Goal: Task Accomplishment & Management: Complete application form

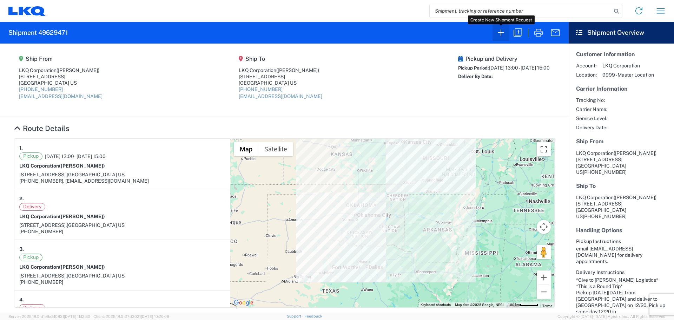
click at [502, 34] on icon "button" at bounding box center [500, 32] width 11 height 11
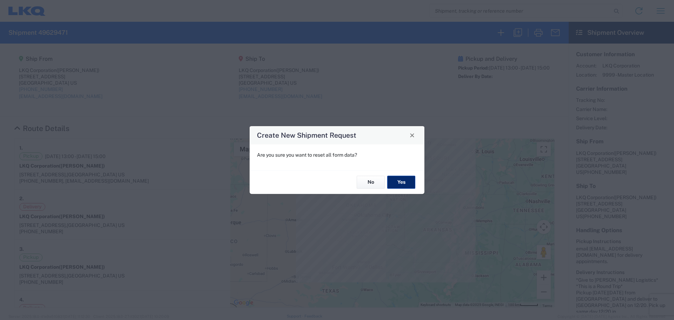
click at [402, 178] on button "Yes" at bounding box center [401, 182] width 28 height 13
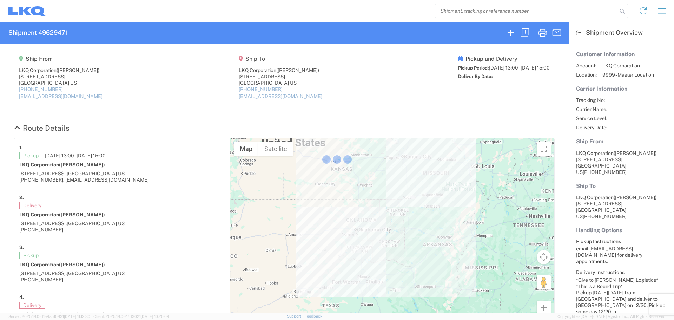
select select "FULL"
select select "LBS"
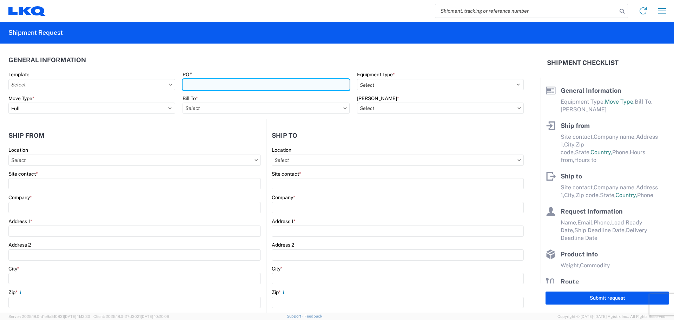
click at [227, 81] on input "PO#" at bounding box center [266, 84] width 167 height 11
type input "MMMLubbock091025"
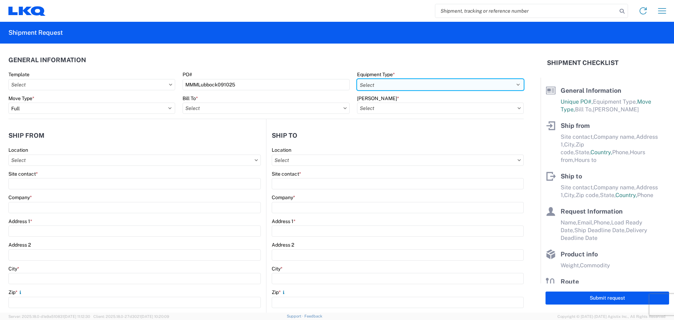
click at [400, 85] on select "Select 53’ Dry Van Flatbed Dropdeck (van) Lowboy (flatbed) Rail" at bounding box center [440, 84] width 167 height 11
select select "STDV"
click at [357, 79] on select "Select 53’ Dry Van Flatbed Dropdeck (van) Lowboy (flatbed) Rail" at bounding box center [440, 84] width 167 height 11
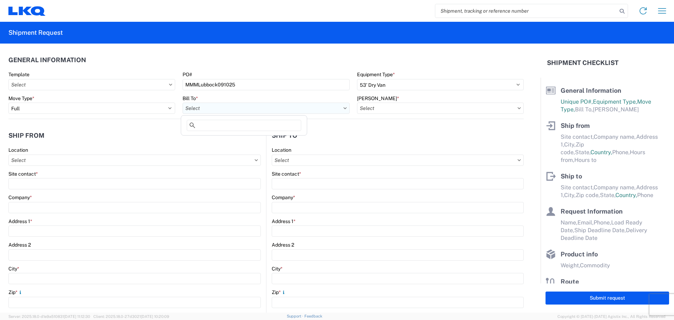
click at [205, 108] on input "Bill To *" at bounding box center [266, 108] width 167 height 11
type input "1760"
click at [218, 140] on div "1760 - LKQ Best Core" at bounding box center [244, 139] width 123 height 11
type input "1760 - LKQ Best Core"
click at [374, 109] on input "[PERSON_NAME] *" at bounding box center [440, 108] width 167 height 11
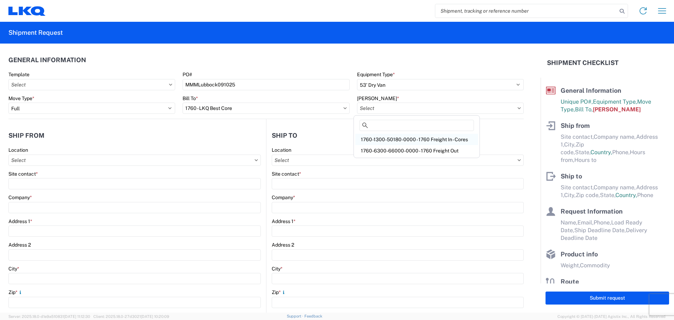
click at [410, 137] on div "1760-1300-50180-0000 - 1760 Freight In - Cores" at bounding box center [416, 139] width 123 height 11
type input "1760-1300-50180-0000 - 1760 Freight In - Cores"
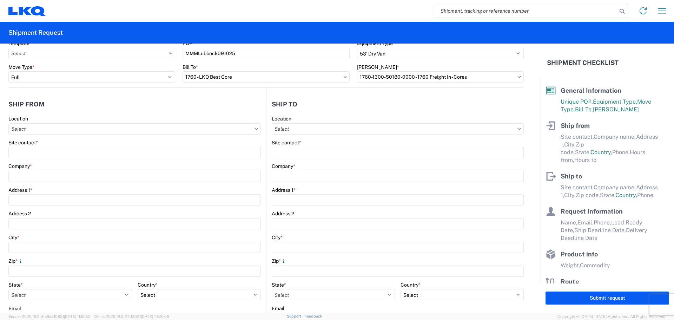
scroll to position [47, 0]
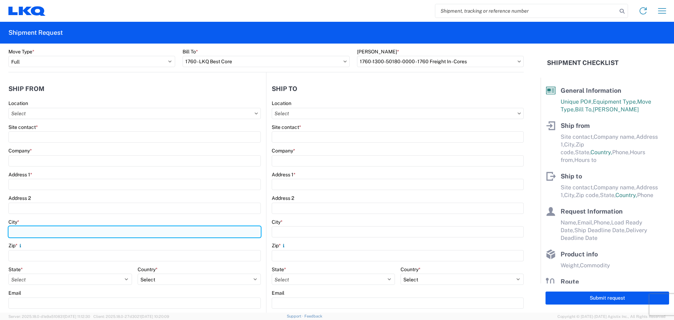
click at [47, 230] on input "City *" at bounding box center [134, 231] width 252 height 11
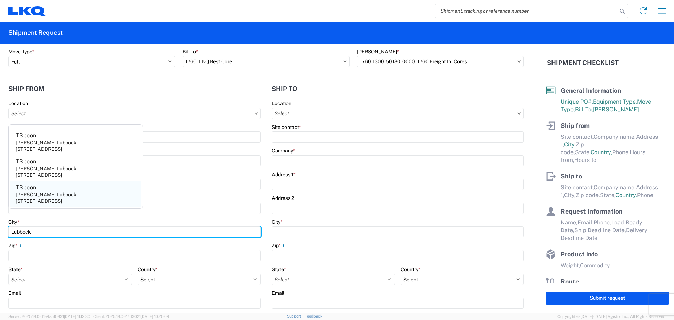
type input "Lubbock"
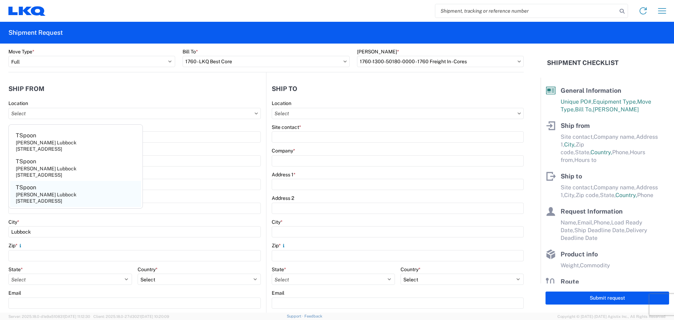
click at [53, 204] on div "[STREET_ADDRESS]" at bounding box center [39, 201] width 46 height 6
type input "TSpoon"
type input "[PERSON_NAME] Lubbock"
type input "[STREET_ADDRESS]"
type input "79403"
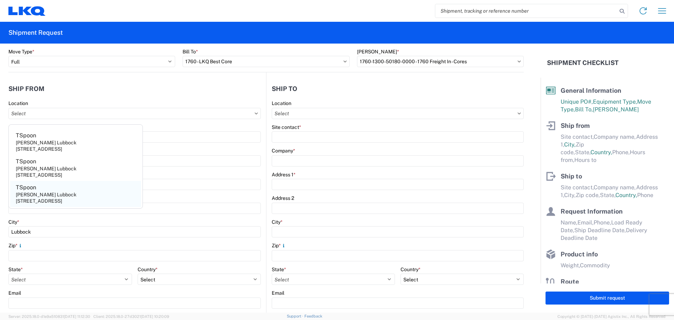
select select "[GEOGRAPHIC_DATA]"
select select "US"
type input "[EMAIL_ADDRESS][DOMAIN_NAME]"
type input "null"
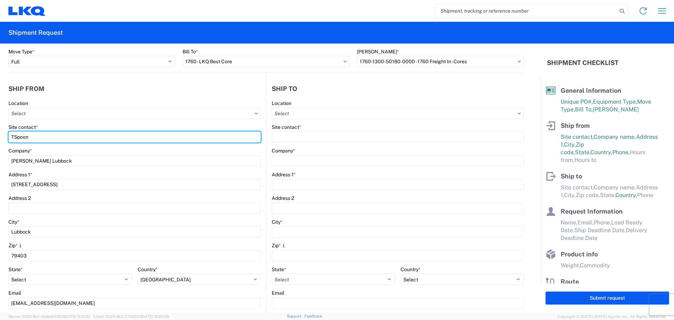
drag, startPoint x: 46, startPoint y: 140, endPoint x: 0, endPoint y: 129, distance: 46.8
click at [0, 129] on form "General Information Template PO# MMMLubbock091025 Equipment Type * Select 53’ D…" at bounding box center [270, 178] width 541 height 269
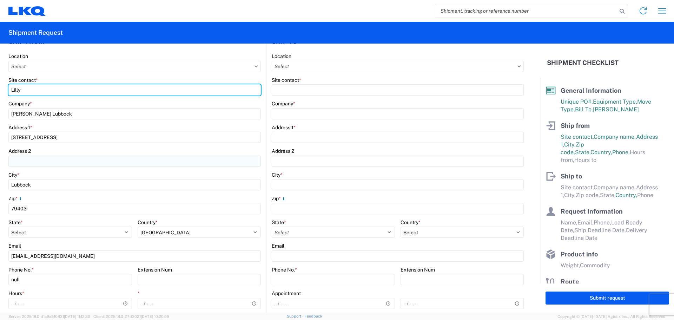
scroll to position [140, 0]
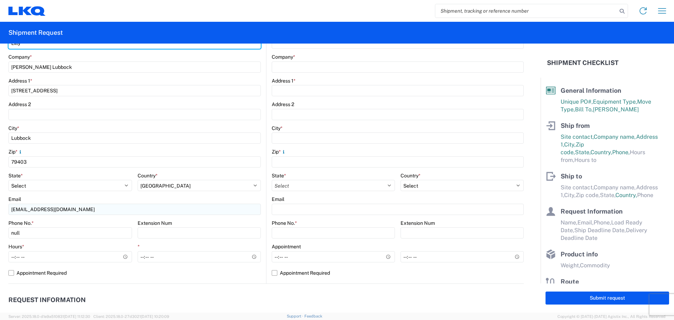
type input "Lilly"
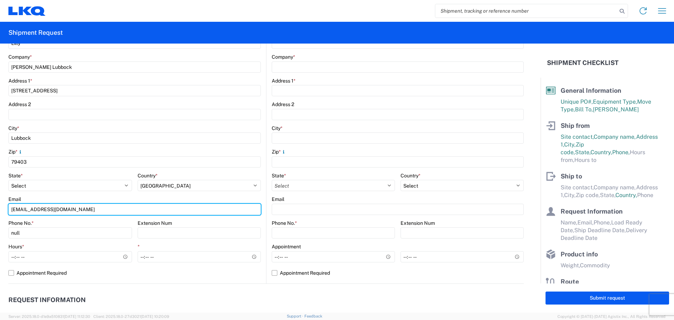
drag, startPoint x: 72, startPoint y: 210, endPoint x: 0, endPoint y: 204, distance: 72.3
click at [0, 204] on form "General Information Template PO# MMMLubbock091025 Equipment Type * Select 53’ D…" at bounding box center [270, 178] width 541 height 269
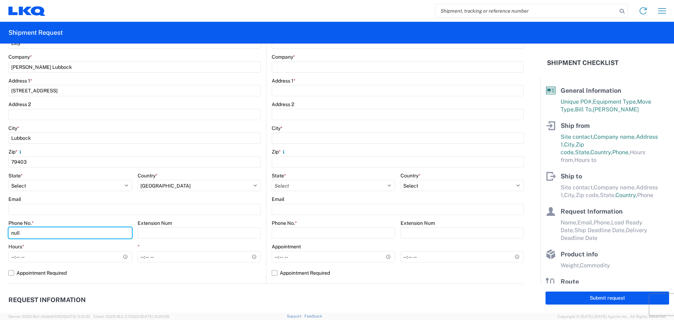
drag, startPoint x: 9, startPoint y: 236, endPoint x: 0, endPoint y: 236, distance: 9.5
click at [0, 236] on form "General Information Template PO# MMMLubbock091025 Equipment Type * Select 53’ D…" at bounding box center [270, 178] width 541 height 269
type input "[PHONE_NUMBER]"
click at [69, 285] on agx-request-info "Request Information Name * Email * Merchant Phone * Load Ready Date * Ship Dead…" at bounding box center [265, 321] width 515 height 75
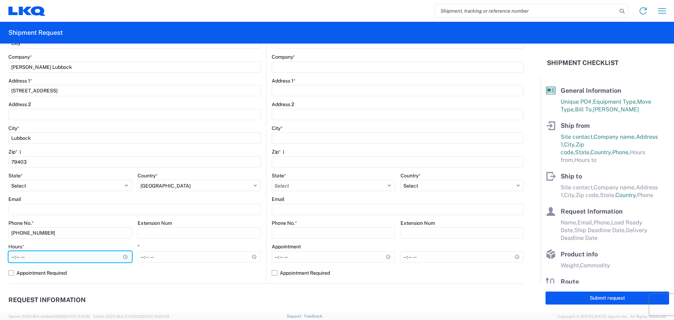
click at [13, 258] on input "Hours *" at bounding box center [70, 256] width 124 height 11
type input "08:00"
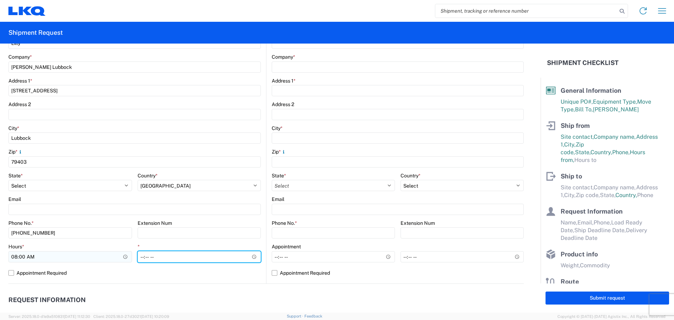
type input "14:00"
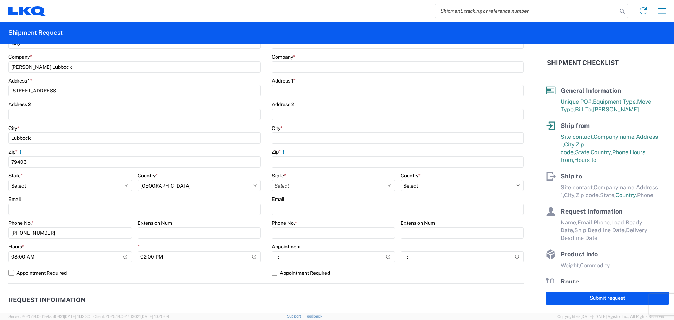
click at [322, 293] on header "Request Information" at bounding box center [265, 300] width 515 height 16
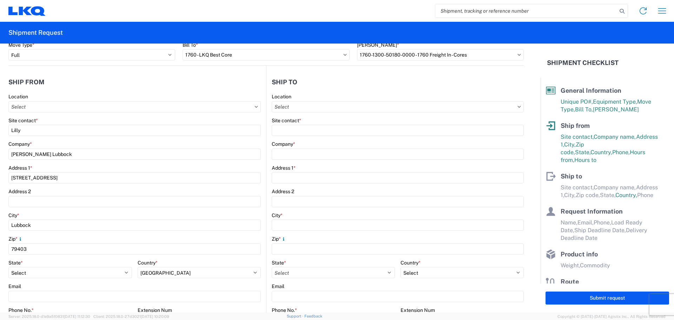
scroll to position [0, 0]
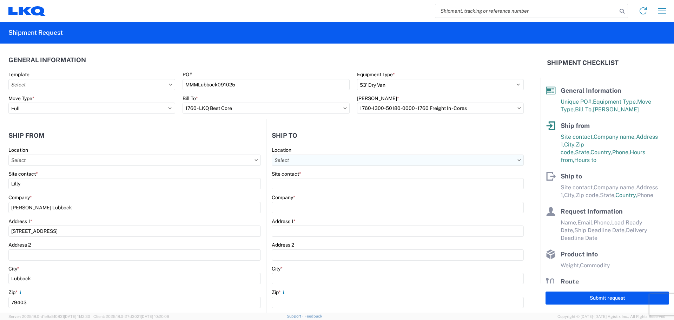
click at [304, 159] on input "Location" at bounding box center [398, 160] width 252 height 11
type input "1760"
click at [313, 188] on div "1760 - LKQ Best Core" at bounding box center [332, 191] width 123 height 11
type input "1760 - LKQ Best Core"
type input "LKQ Corporation"
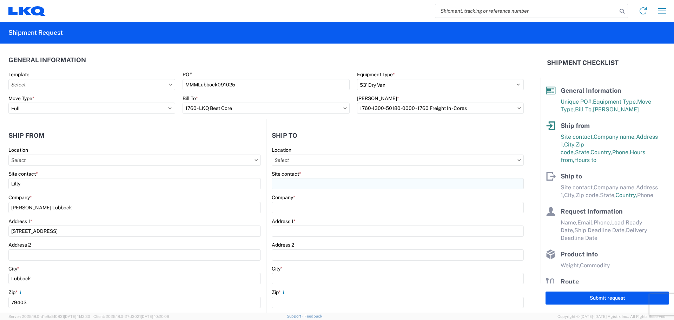
type input "[STREET_ADDRESS]"
type input "[GEOGRAPHIC_DATA]"
type input "77038"
select select "US"
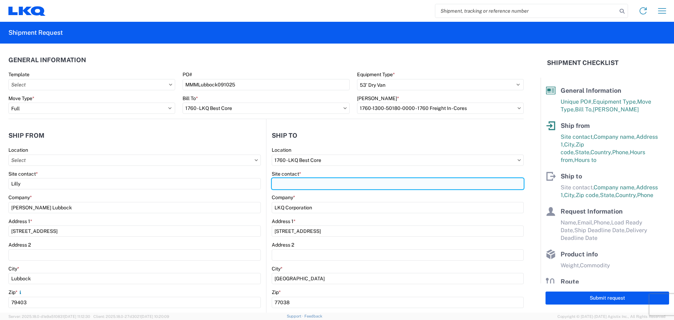
click at [307, 184] on input "Site contact *" at bounding box center [398, 183] width 252 height 11
type input "a"
type input "[PERSON_NAME]"
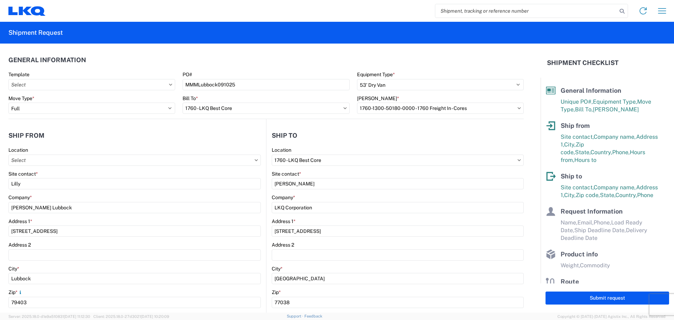
click at [311, 138] on header "Ship to" at bounding box center [395, 135] width 257 height 16
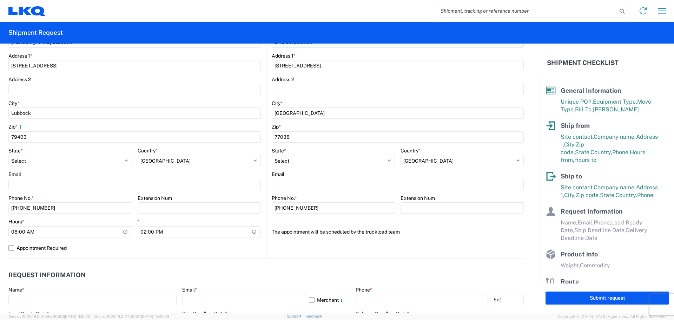
scroll to position [281, 0]
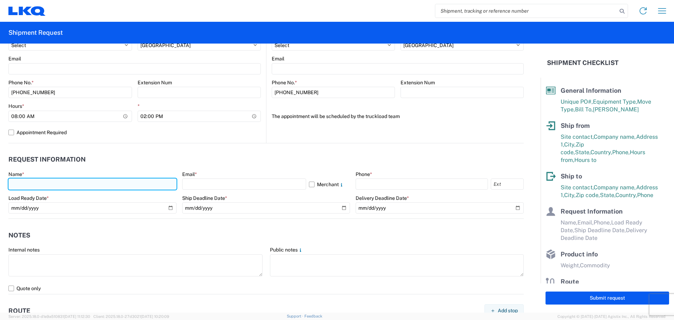
click at [78, 186] on input "text" at bounding box center [92, 183] width 168 height 11
type input "[PERSON_NAME]"
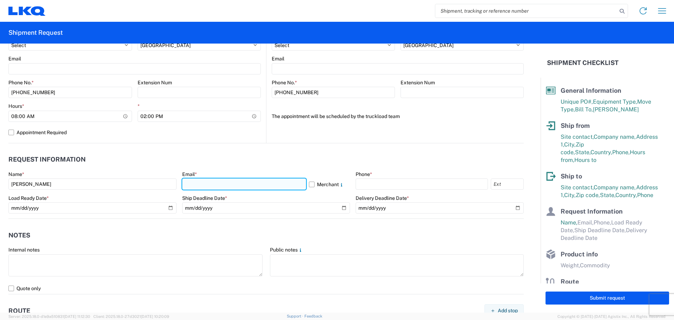
click at [208, 184] on input "text" at bounding box center [244, 183] width 124 height 11
type input "[EMAIL_ADDRESS][DOMAIN_NAME]"
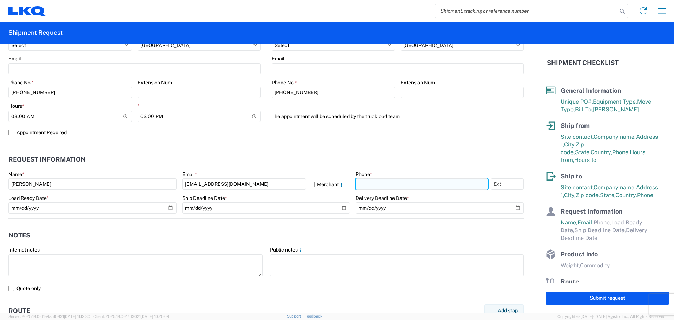
drag, startPoint x: 368, startPoint y: 185, endPoint x: 373, endPoint y: 185, distance: 5.6
click at [368, 185] on input "text" at bounding box center [422, 183] width 132 height 11
type input "[PHONE_NUMBER]"
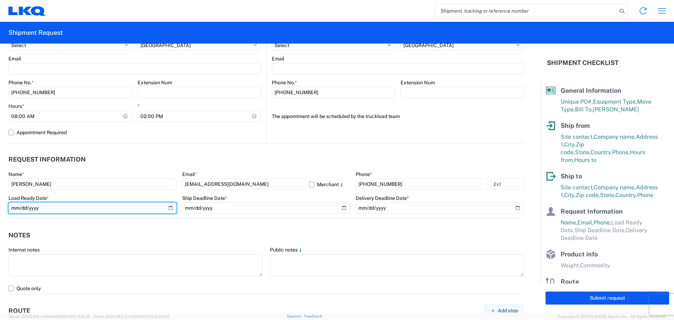
click at [167, 208] on input "date" at bounding box center [92, 207] width 168 height 11
type input "[DATE]"
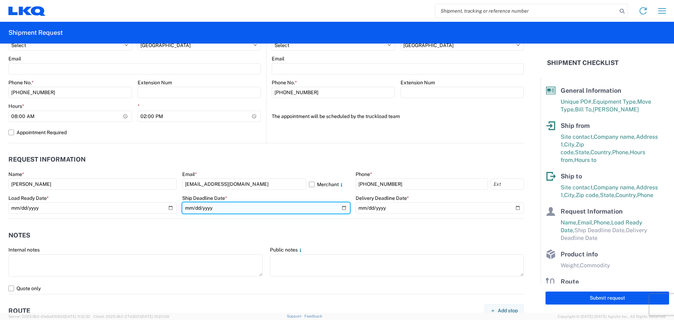
click at [340, 205] on input "date" at bounding box center [266, 207] width 168 height 11
type input "[DATE]"
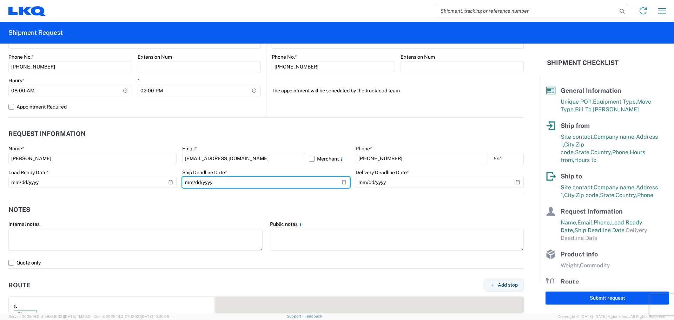
scroll to position [328, 0]
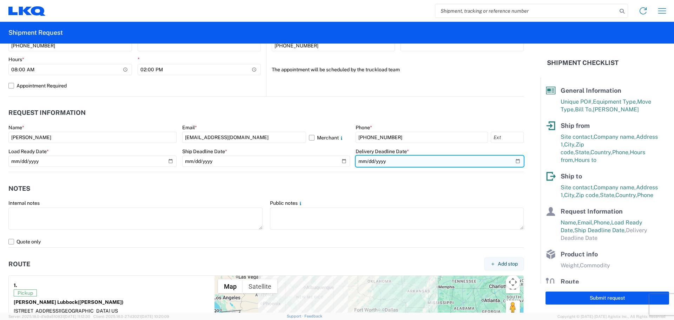
click at [514, 160] on input "date" at bounding box center [440, 161] width 168 height 11
type input "[DATE]"
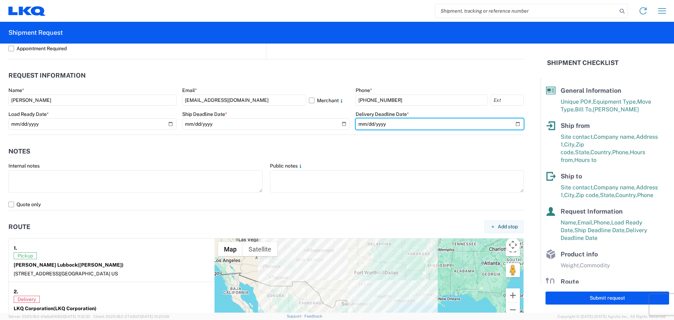
scroll to position [375, 0]
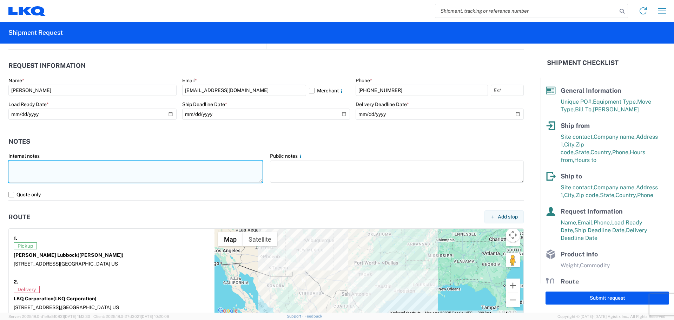
click at [36, 171] on textarea at bounding box center [135, 171] width 254 height 22
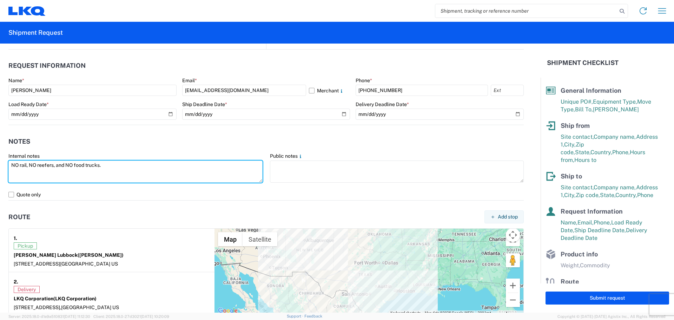
drag, startPoint x: 115, startPoint y: 166, endPoint x: 0, endPoint y: 157, distance: 115.6
click at [0, 157] on form "General Information Template PO# MMMLubbock091025 Equipment Type * Select 53’ D…" at bounding box center [270, 178] width 541 height 269
type textarea "NO rail, NO reefers, and NO food trucks."
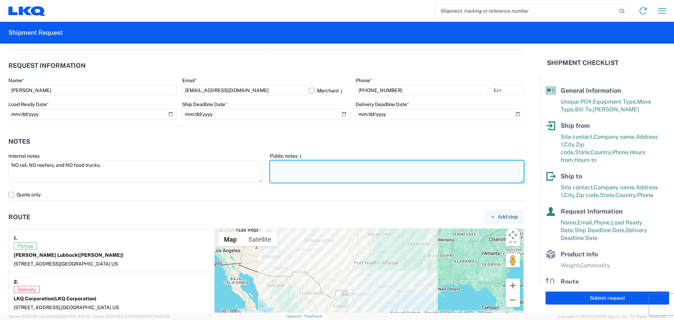
click at [280, 173] on textarea at bounding box center [397, 171] width 254 height 22
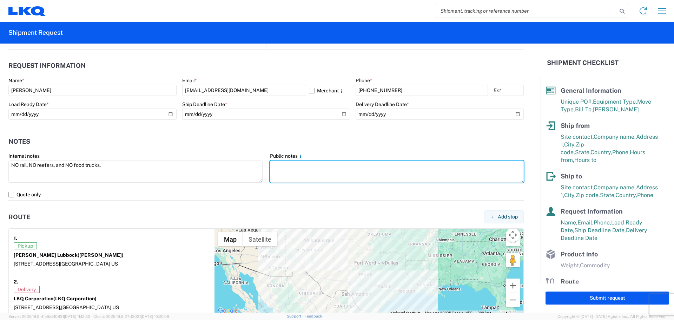
paste textarea "NO rail, NO reefers, and NO food trucks."
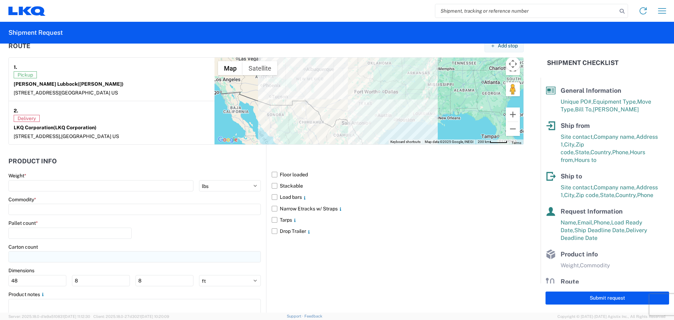
scroll to position [573, 0]
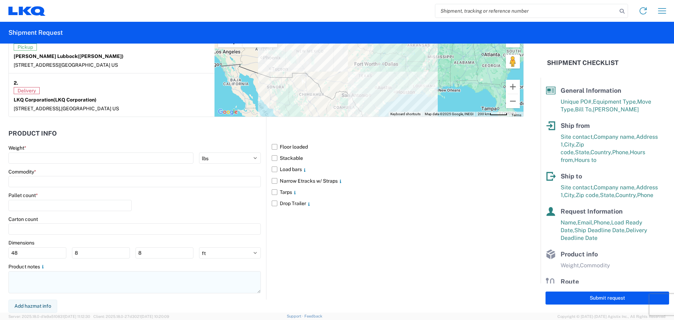
type textarea "NO rail, NO reefers, and NO food trucks."
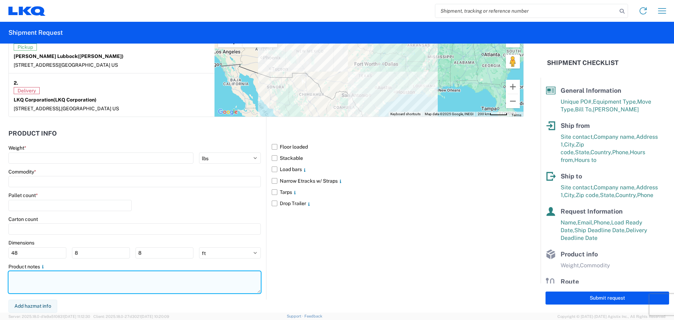
click at [36, 289] on textarea at bounding box center [134, 282] width 252 height 22
paste textarea "NO rail, NO reefers, and NO food trucks."
type textarea "NO rail, NO reefers, and NO food trucks."
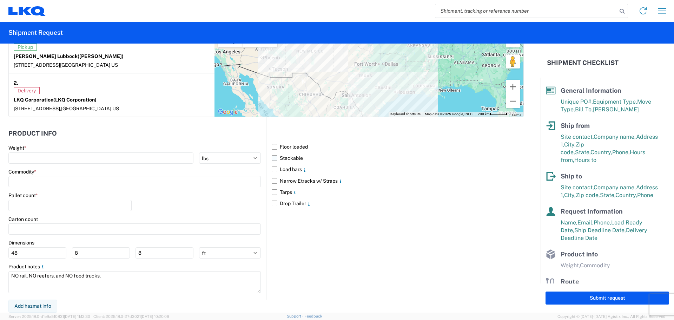
click at [273, 157] on label "Stackable" at bounding box center [398, 157] width 252 height 11
click at [0, 0] on input "Stackable" at bounding box center [0, 0] width 0 height 0
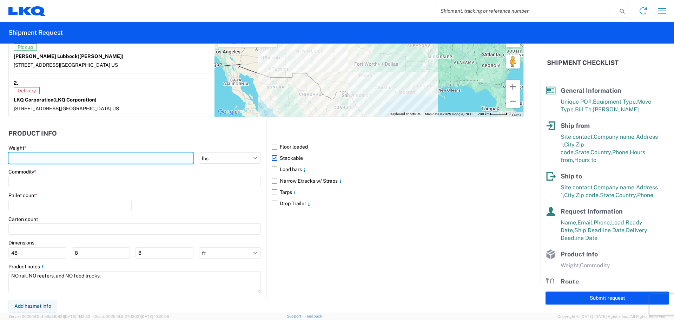
click at [72, 158] on input "number" at bounding box center [100, 157] width 185 height 11
type input "30000"
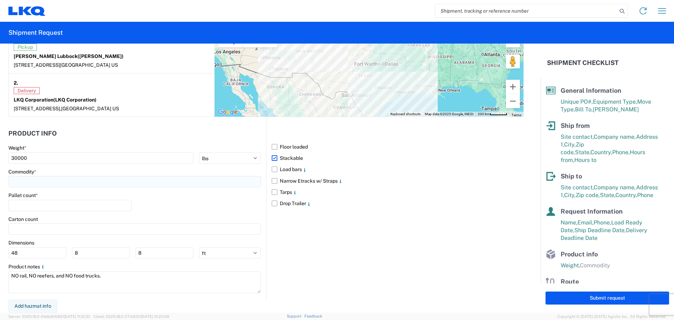
click at [57, 180] on input at bounding box center [134, 181] width 252 height 11
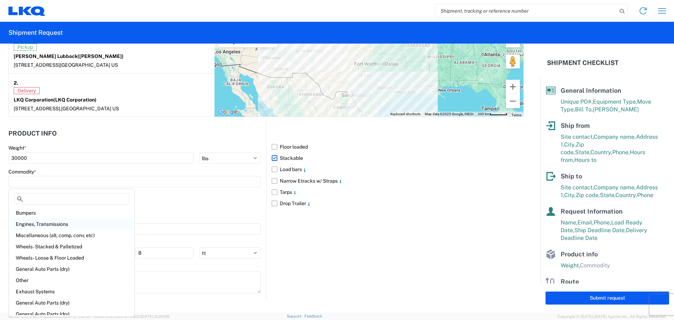
click at [61, 219] on div "Engines, Transmissions" at bounding box center [71, 223] width 123 height 11
type input "Engines, Transmissions"
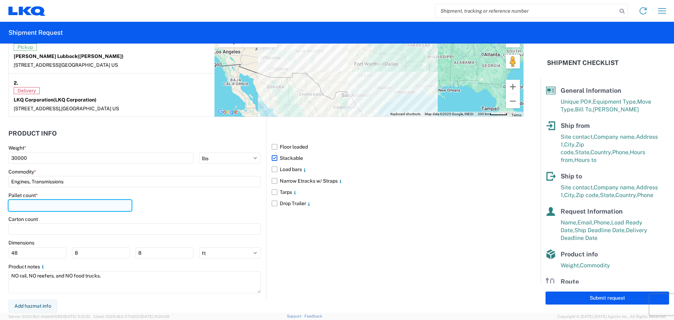
click at [49, 206] on input "number" at bounding box center [69, 205] width 123 height 11
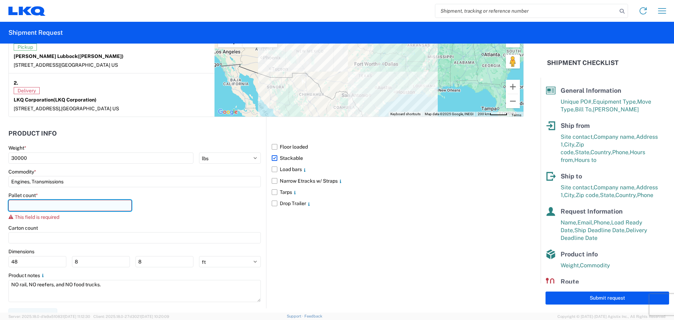
click at [74, 205] on input "number" at bounding box center [69, 205] width 123 height 11
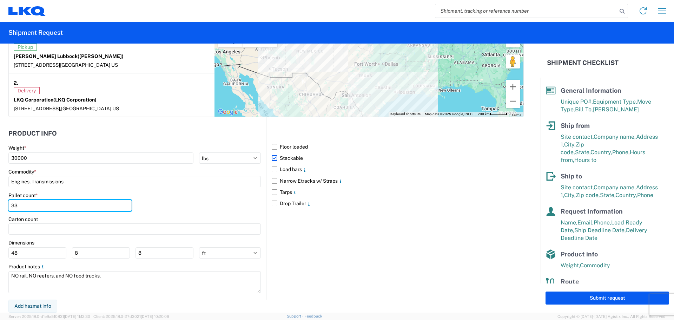
type input "33"
click at [205, 203] on div "Pallet count * 33" at bounding box center [134, 204] width 252 height 24
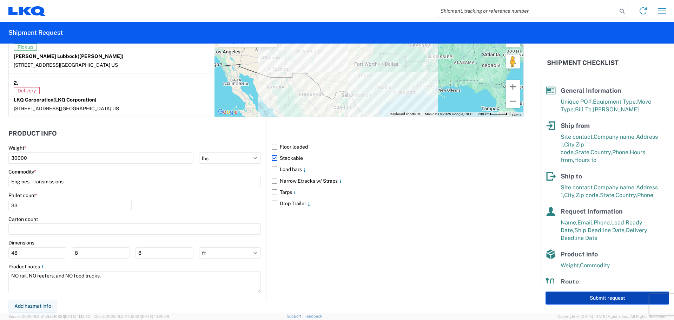
click at [565, 297] on button "Submit request" at bounding box center [608, 297] width 124 height 13
select select "[GEOGRAPHIC_DATA]"
select select "US"
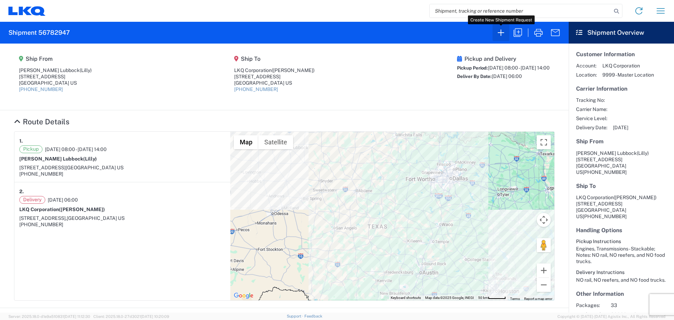
click at [502, 32] on icon "button" at bounding box center [500, 32] width 11 height 11
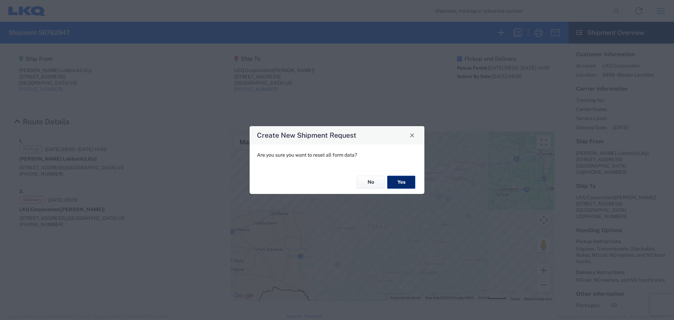
drag, startPoint x: 395, startPoint y: 190, endPoint x: 396, endPoint y: 185, distance: 4.8
click at [395, 189] on div "No Yes" at bounding box center [337, 182] width 175 height 24
click at [398, 183] on button "Yes" at bounding box center [401, 182] width 28 height 13
select select "FULL"
select select "US"
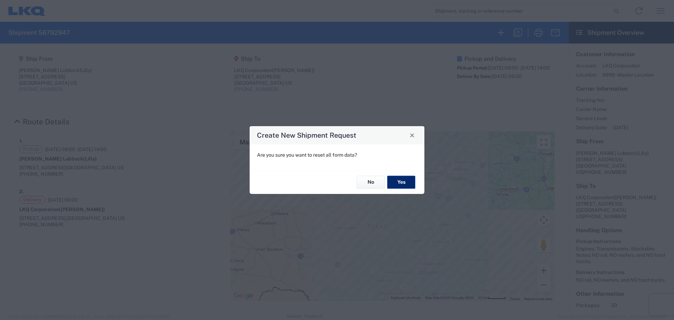
select select "US"
select select "LBS"
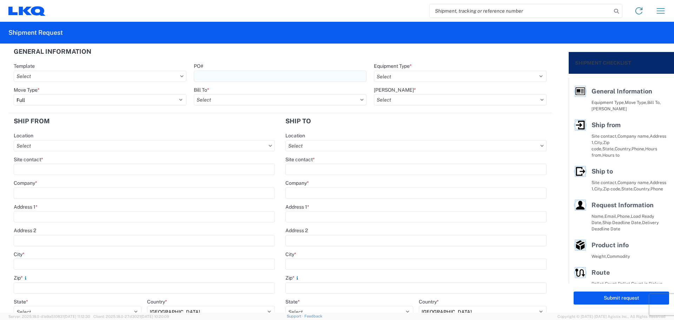
click at [221, 77] on input "PO#" at bounding box center [280, 76] width 173 height 11
type input "MMMSeagoville091025"
click at [331, 53] on header "General Information" at bounding box center [280, 52] width 544 height 16
click at [396, 71] on select "Select 53’ Dry Van Flatbed Dropdeck (van) Lowboy (flatbed) Rail" at bounding box center [460, 76] width 173 height 11
select select "STDV"
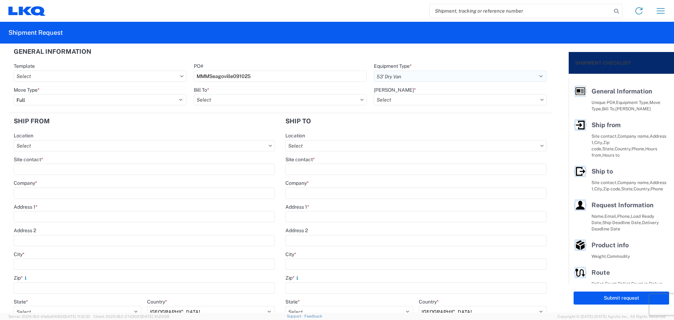
click at [374, 71] on select "Select 53’ Dry Van Flatbed Dropdeck (van) Lowboy (flatbed) Rail" at bounding box center [460, 76] width 173 height 11
click at [235, 101] on input "Bill To *" at bounding box center [280, 99] width 173 height 11
type input "1760"
click at [242, 136] on div "1760 - LKQ Best Core" at bounding box center [255, 130] width 123 height 11
type input "1760 - LKQ Best Core"
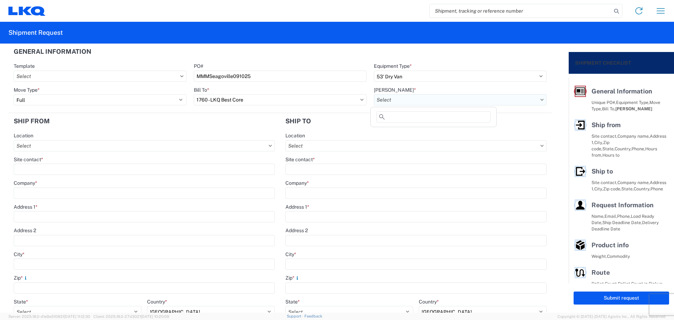
click at [414, 94] on input "[PERSON_NAME] *" at bounding box center [460, 99] width 173 height 11
click at [450, 129] on div "1760-1300-50180-0000 - 1760 Freight In - Cores" at bounding box center [433, 130] width 123 height 11
type input "1760-1300-50180-0000 - 1760 Freight In - Cores"
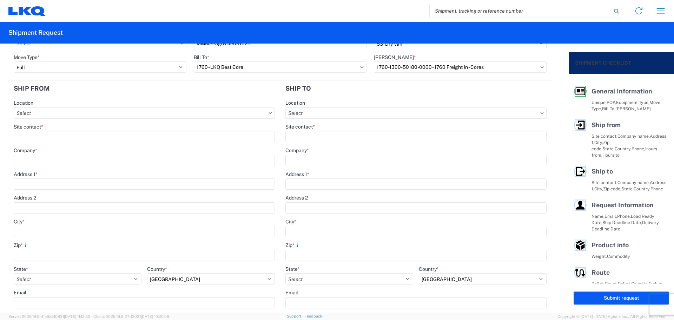
scroll to position [47, 0]
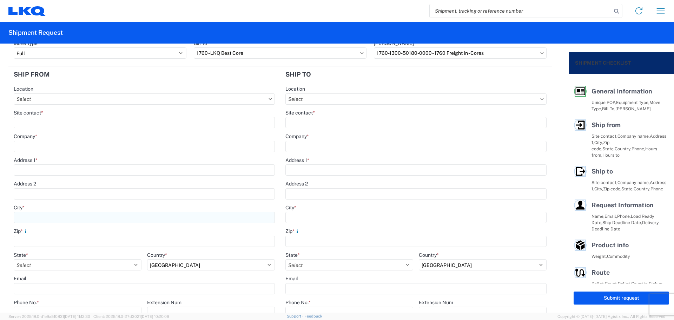
click at [50, 214] on input "City *" at bounding box center [144, 217] width 261 height 11
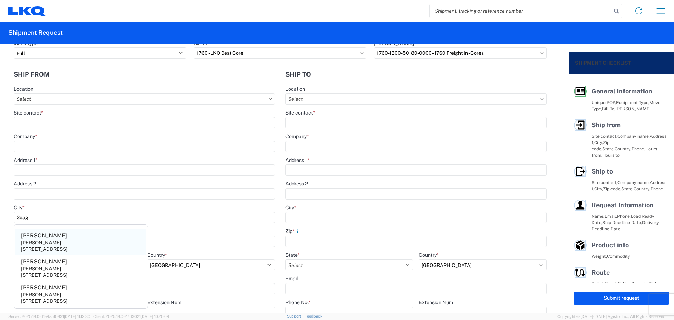
type input "Seag"
click at [67, 246] on div "[STREET_ADDRESS]" at bounding box center [44, 249] width 46 height 6
type input "[PERSON_NAME]"
type input "[STREET_ADDRESS]"
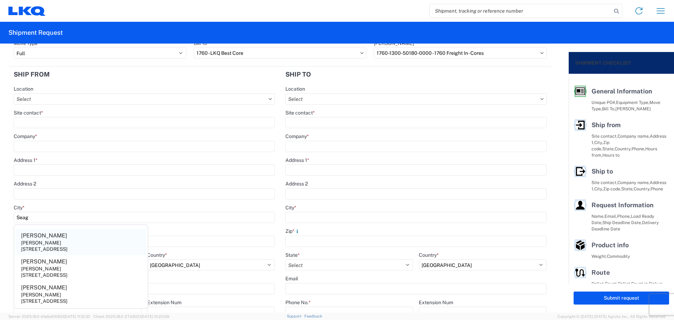
type input "Seagoville"
type input "75159"
select select "[GEOGRAPHIC_DATA]"
type input "[PHONE_NUMBER]"
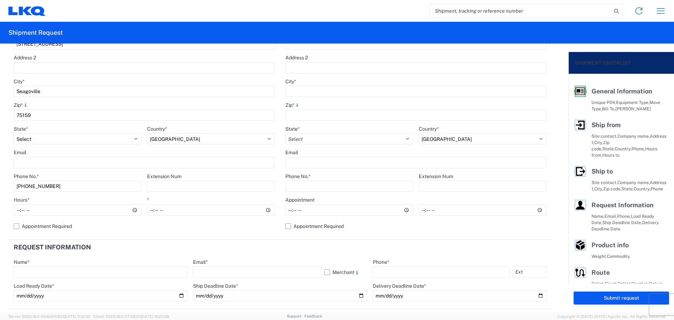
scroll to position [187, 0]
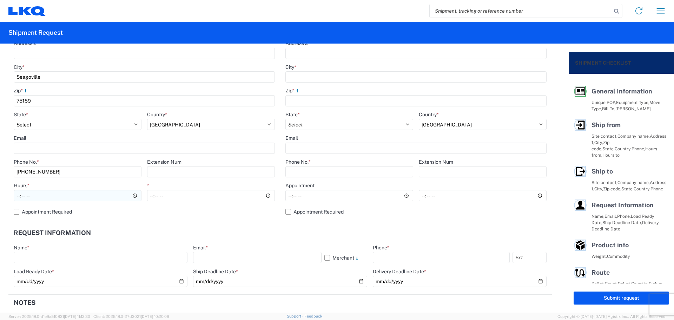
click at [18, 198] on input "Hours *" at bounding box center [78, 195] width 128 height 11
type input "06:00"
type input "14:00"
click at [278, 230] on header "Request Information" at bounding box center [280, 233] width 544 height 16
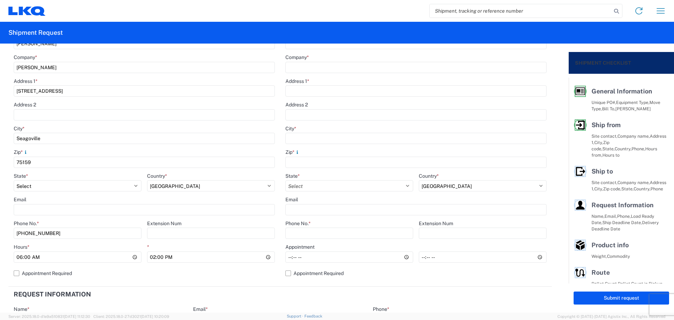
scroll to position [0, 0]
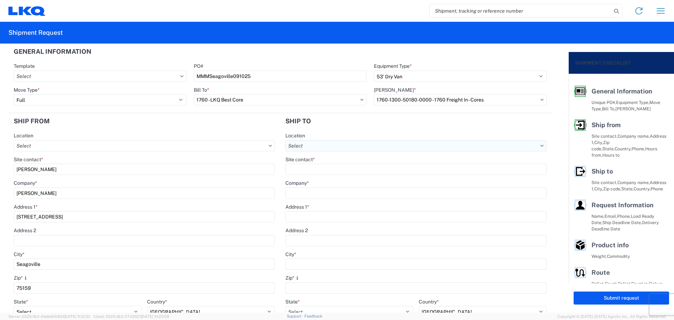
click at [315, 148] on input "Location" at bounding box center [415, 145] width 261 height 11
type input "1760"
click at [342, 179] on div "1760 - LKQ Best Core" at bounding box center [346, 176] width 123 height 11
type input "1760 - LKQ Best Core"
type input "LKQ Corporation"
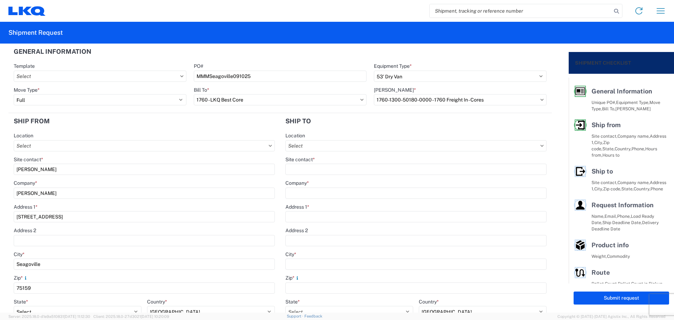
type input "[STREET_ADDRESS]"
type input "[GEOGRAPHIC_DATA]"
type input "77038"
select select "US"
click at [313, 163] on div "Site contact *" at bounding box center [415, 165] width 261 height 19
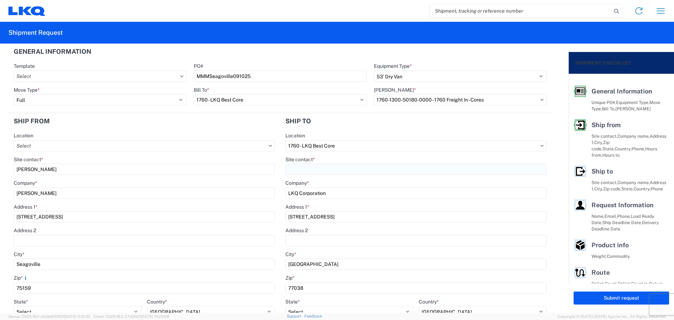
click at [316, 167] on input "Site contact *" at bounding box center [415, 169] width 261 height 11
type input "[PERSON_NAME]"
click at [340, 126] on header "Ship to" at bounding box center [416, 121] width 272 height 16
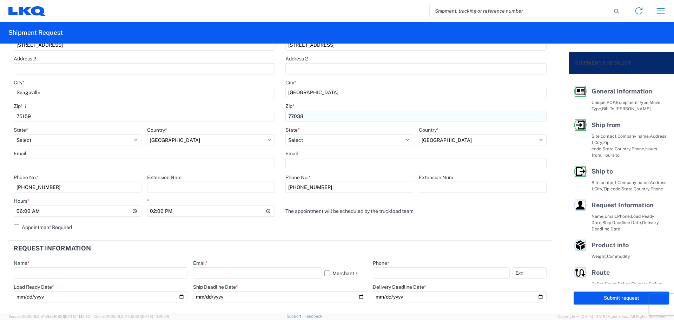
scroll to position [187, 0]
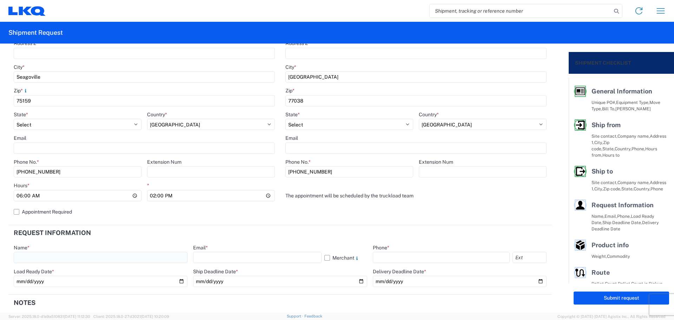
click at [74, 262] on input "text" at bounding box center [101, 257] width 174 height 11
type input "[PERSON_NAME]"
click at [248, 257] on input "text" at bounding box center [257, 257] width 128 height 11
type input "[EMAIL_ADDRESS][DOMAIN_NAME]"
click at [402, 256] on input "text" at bounding box center [441, 257] width 137 height 11
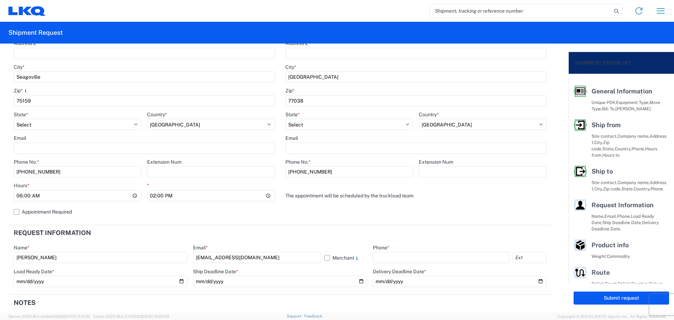
type input "[PHONE_NUMBER]"
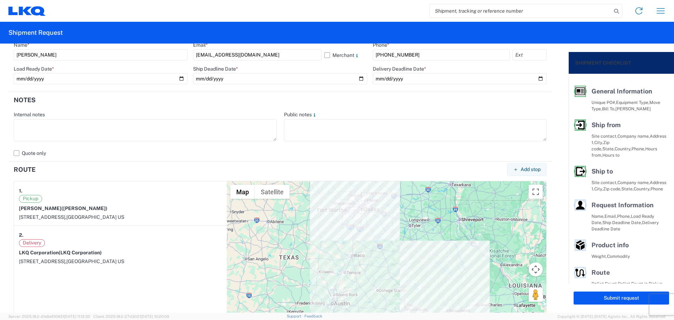
scroll to position [328, 0]
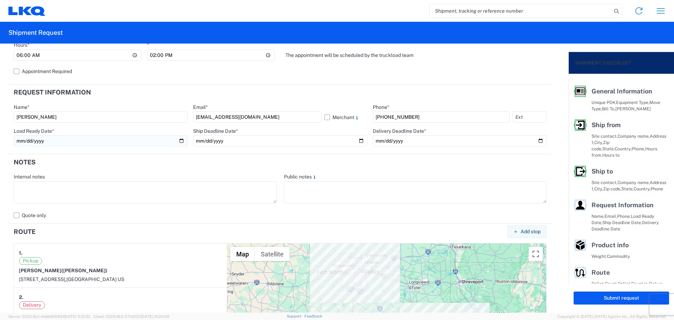
click at [179, 140] on input "date" at bounding box center [101, 140] width 174 height 11
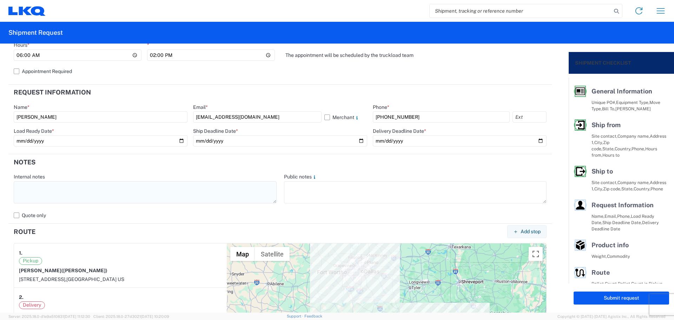
type input "[DATE]"
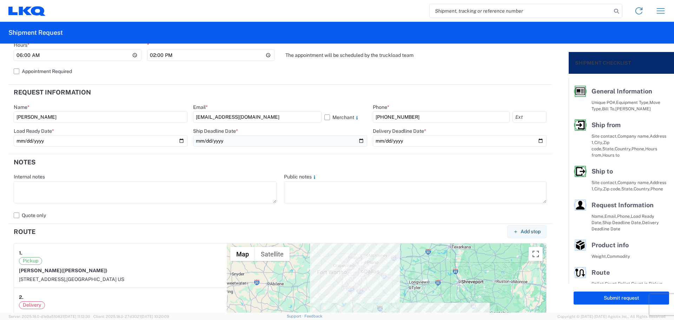
click at [360, 139] on input "date" at bounding box center [280, 140] width 174 height 11
click at [356, 141] on input "date" at bounding box center [280, 140] width 174 height 11
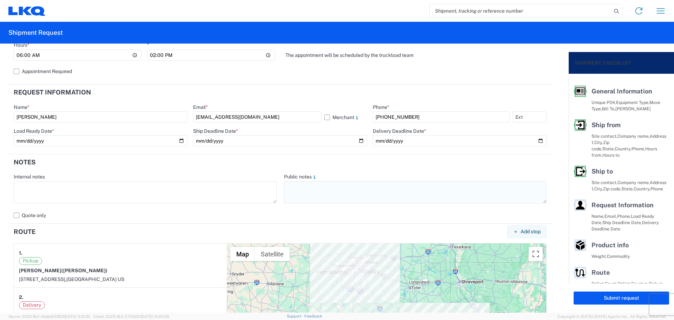
type input "[DATE]"
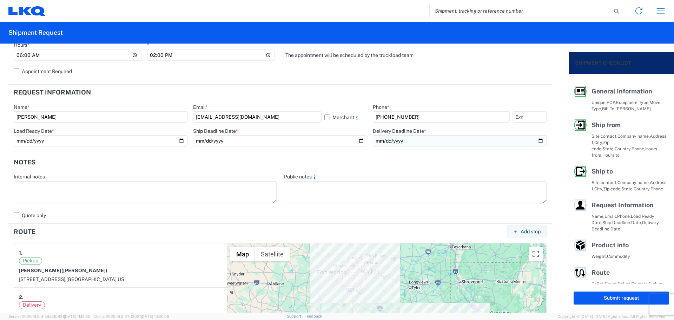
drag, startPoint x: 537, startPoint y: 140, endPoint x: 520, endPoint y: 151, distance: 20.0
click at [536, 140] on input "date" at bounding box center [460, 140] width 174 height 11
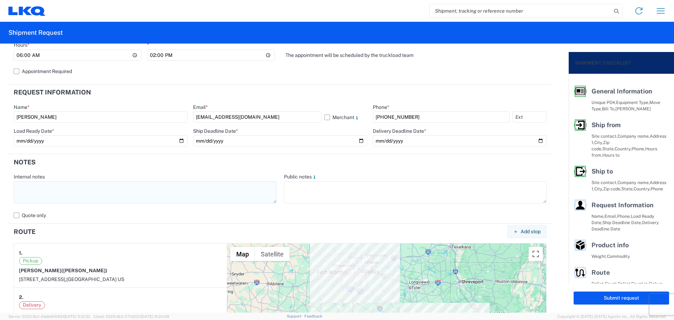
type input "[DATE]"
click at [138, 202] on textarea at bounding box center [145, 192] width 263 height 22
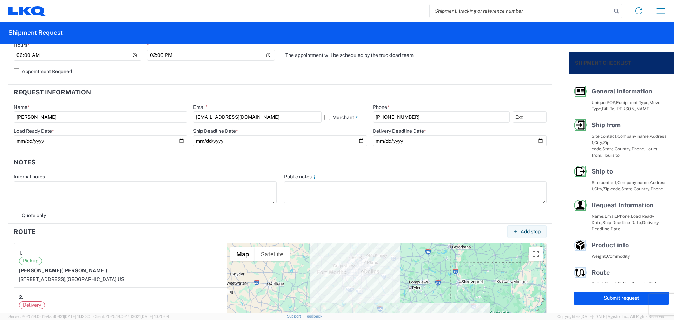
paste textarea "NO rail, NO reefers, and NO food trucks."
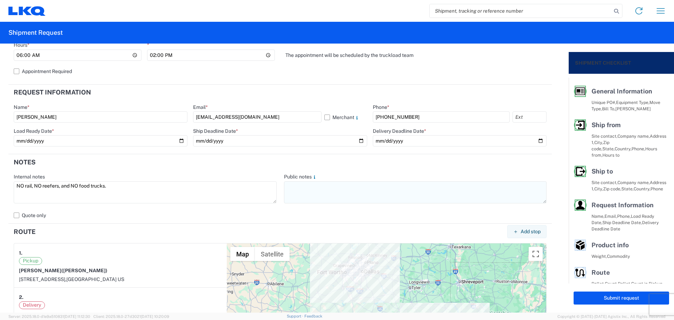
type textarea "NO rail, NO reefers, and NO food trucks."
click at [350, 195] on textarea at bounding box center [415, 192] width 263 height 22
paste textarea "NO rail, NO reefers, and NO food trucks."
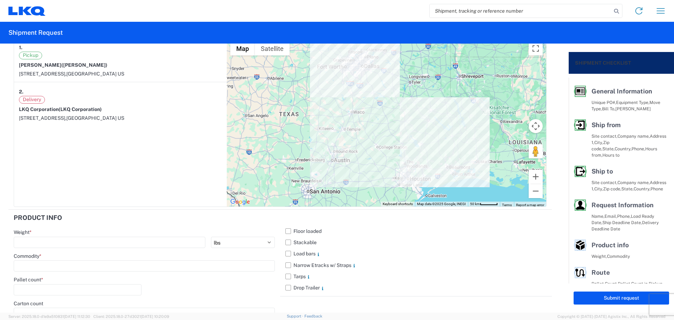
scroll to position [620, 0]
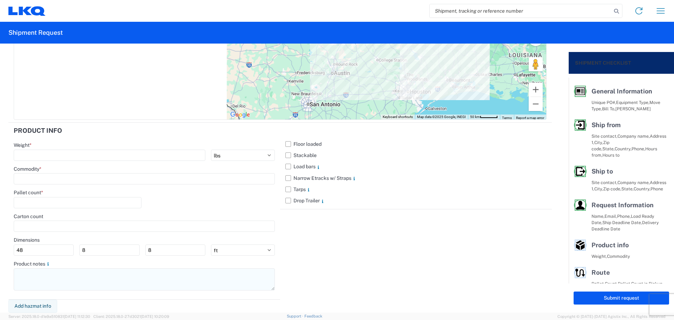
type textarea "NO rail, NO reefers, and NO food trucks."
click at [61, 282] on textarea at bounding box center [144, 279] width 261 height 22
paste textarea "NO rail, NO reefers, and NO food trucks."
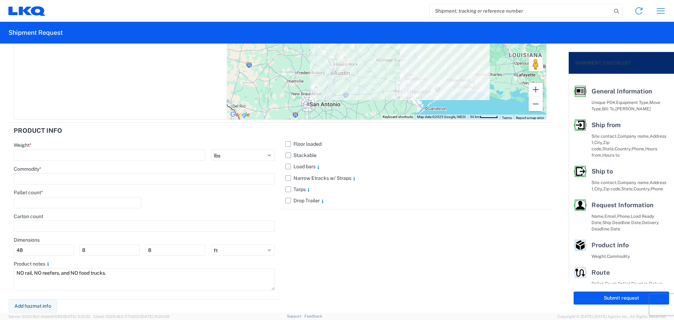
type textarea "NO rail, NO reefers, and NO food trucks."
click at [285, 155] on label "Stackable" at bounding box center [415, 155] width 261 height 11
click at [0, 0] on input "Stackable" at bounding box center [0, 0] width 0 height 0
click at [58, 159] on input "number" at bounding box center [110, 155] width 192 height 11
type input "20924"
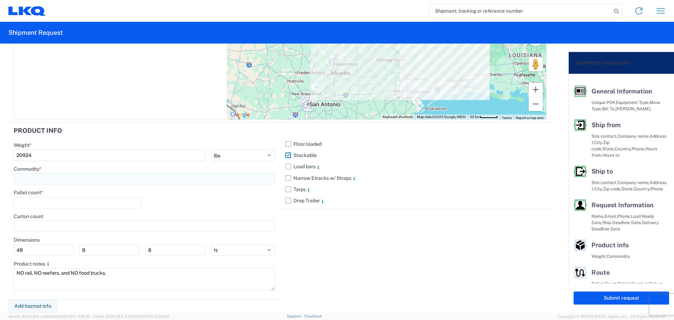
click at [50, 177] on input at bounding box center [144, 178] width 261 height 11
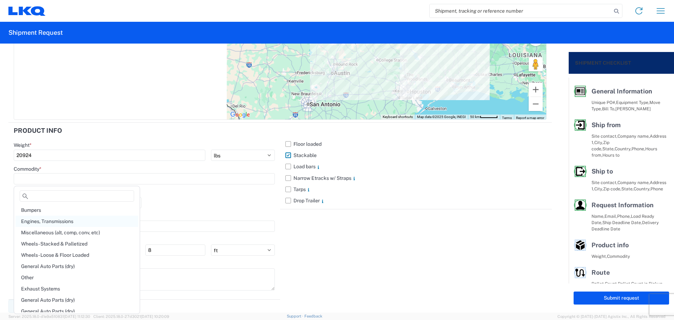
click at [62, 216] on div "Engines, Transmissions" at bounding box center [76, 221] width 123 height 11
type input "Engines, Transmissions"
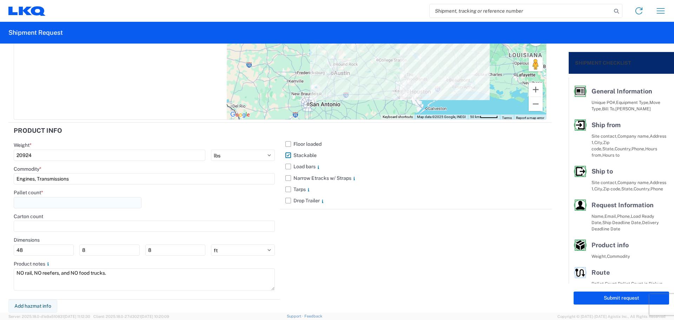
click at [57, 201] on input "number" at bounding box center [78, 202] width 128 height 11
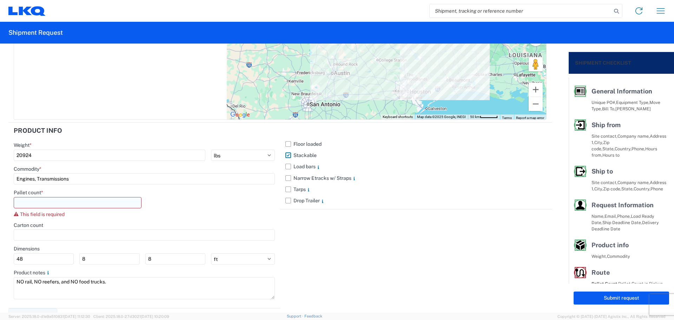
click at [47, 201] on input "number" at bounding box center [78, 202] width 128 height 11
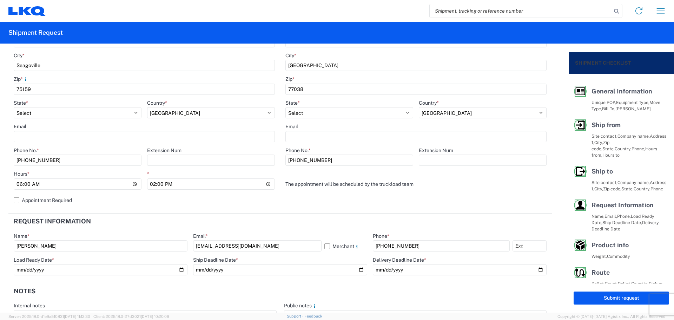
scroll to position [0, 0]
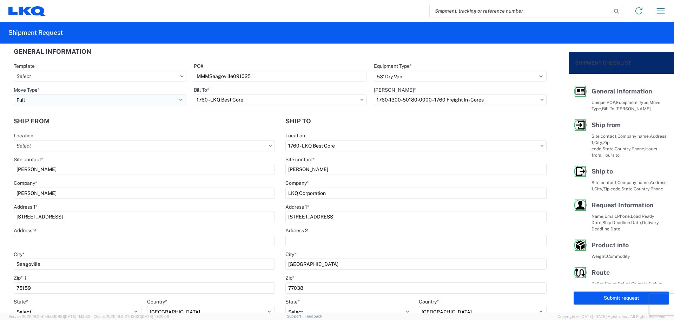
type input "29"
click at [53, 97] on select "Select Full Partial TL" at bounding box center [100, 99] width 173 height 11
select select "PARTIAL_TL"
click at [14, 94] on select "Select Full Partial TL" at bounding box center [100, 99] width 173 height 11
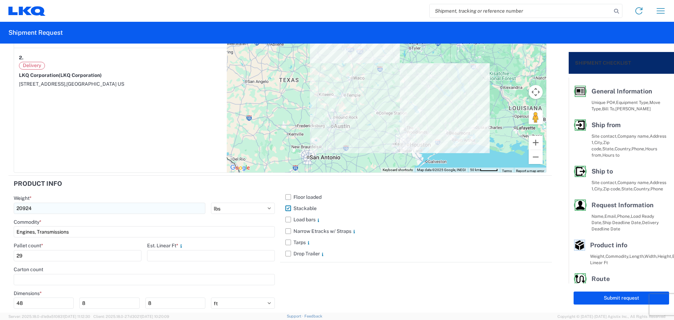
scroll to position [620, 0]
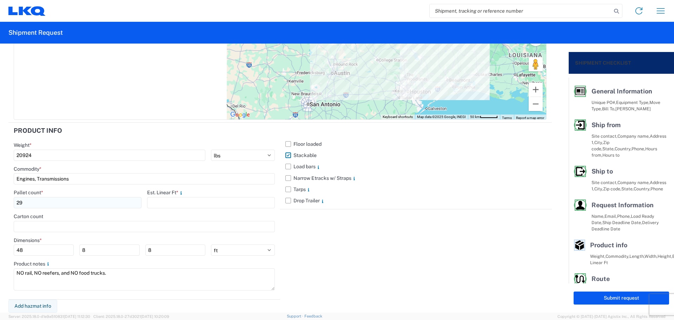
click at [39, 204] on input "29" at bounding box center [78, 202] width 128 height 11
type input "27"
click at [153, 208] on input "number" at bounding box center [211, 202] width 128 height 11
type input "36"
click at [349, 233] on div "Floor loaded Stackable Load bars Narrow Etracks w/ Straps Tarps Drop Trailer" at bounding box center [416, 211] width 272 height 177
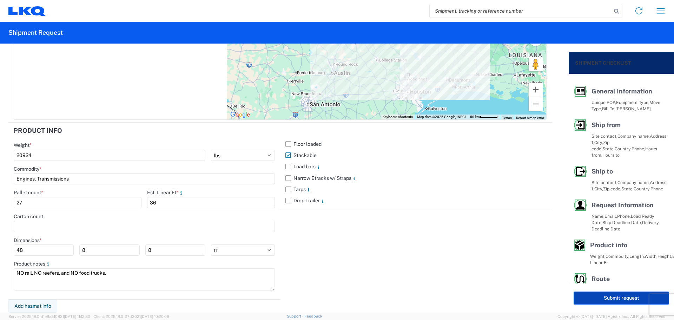
drag, startPoint x: 602, startPoint y: 296, endPoint x: 538, endPoint y: 264, distance: 71.6
click at [603, 296] on button "Submit request" at bounding box center [622, 297] width 96 height 13
select select "[GEOGRAPHIC_DATA]"
select select "US"
